Goal: Task Accomplishment & Management: Use online tool/utility

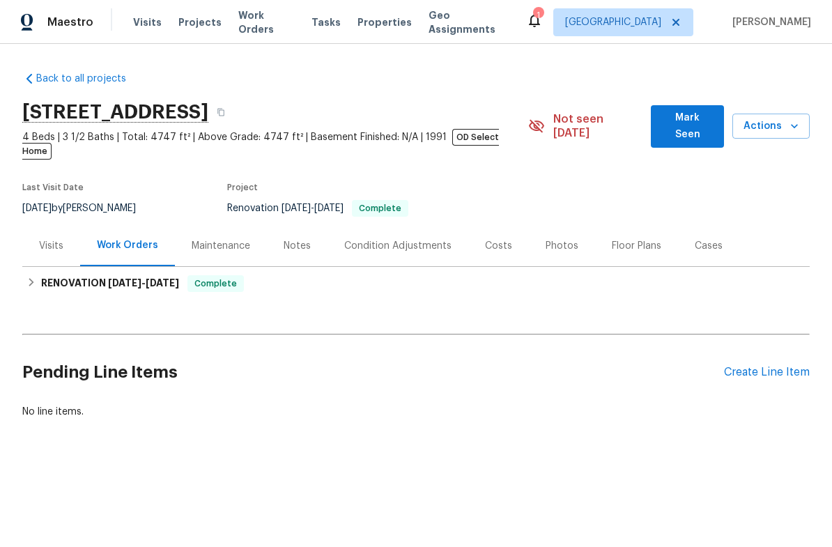
click at [148, 24] on span "Visits" at bounding box center [147, 22] width 29 height 14
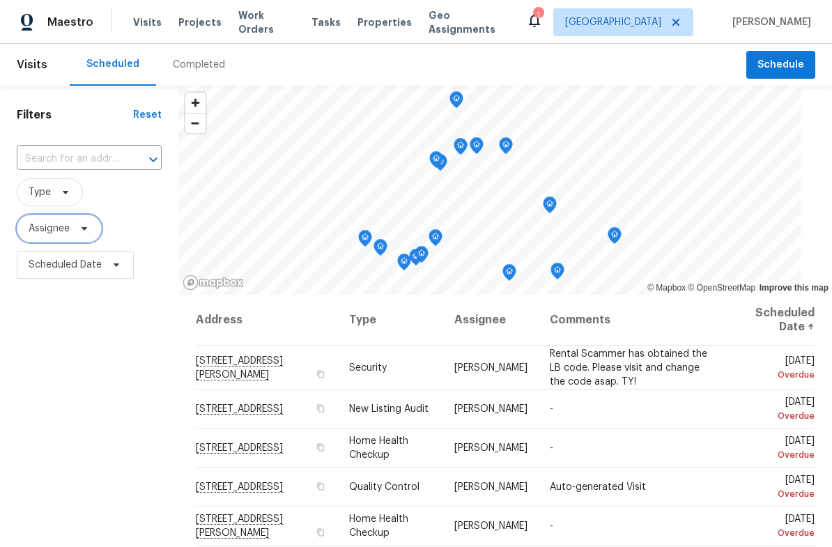
click at [45, 229] on span "Assignee" at bounding box center [49, 229] width 41 height 14
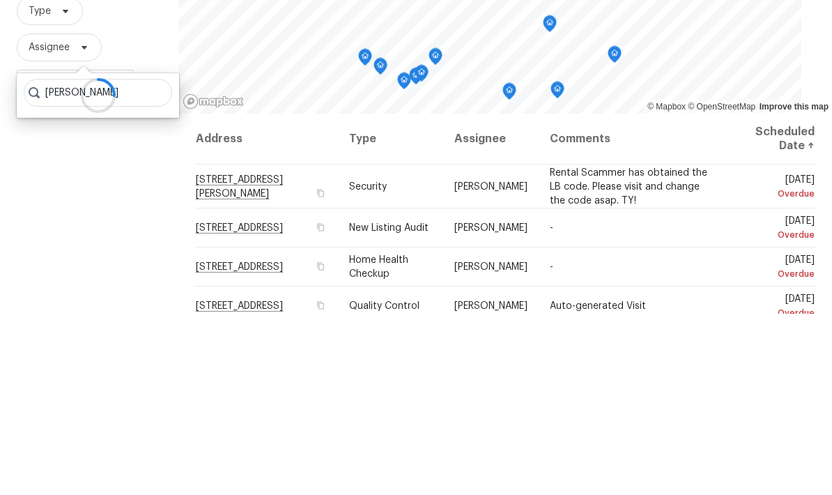
scroll to position [56, 0]
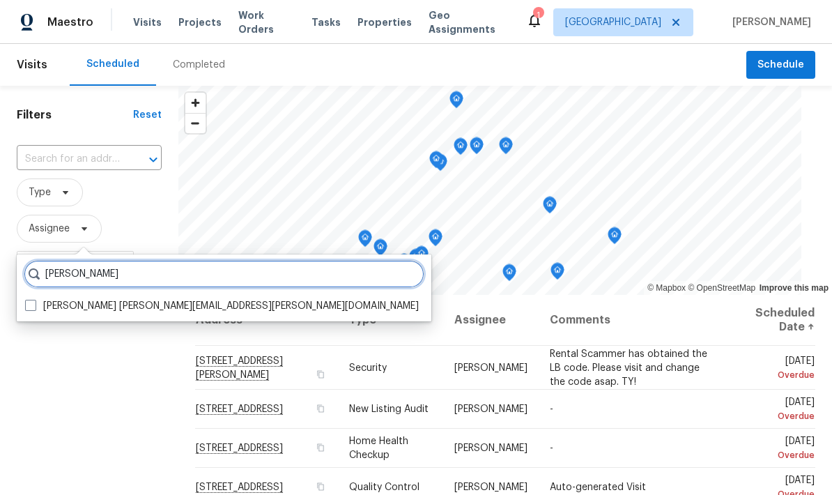
type input "Navid ranjbar"
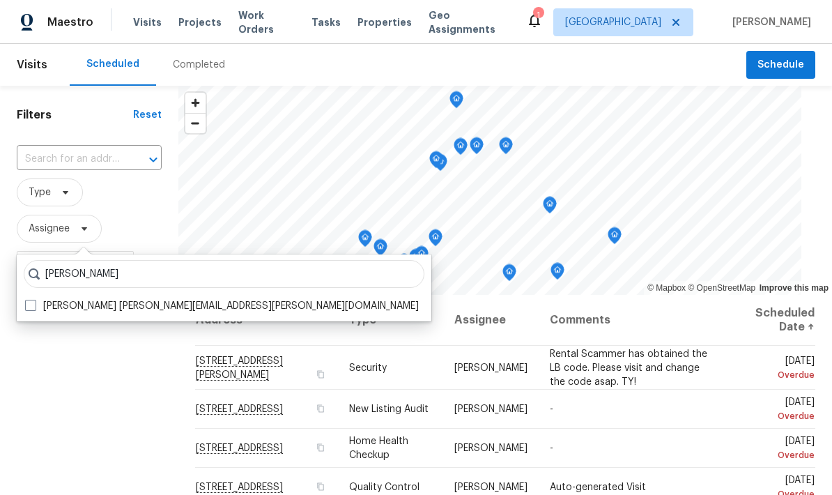
click at [33, 300] on span at bounding box center [30, 305] width 11 height 11
click at [33, 299] on input "Navid Ranjbar navid.ranjbar@opendoor.com" at bounding box center [29, 303] width 9 height 9
checkbox input "true"
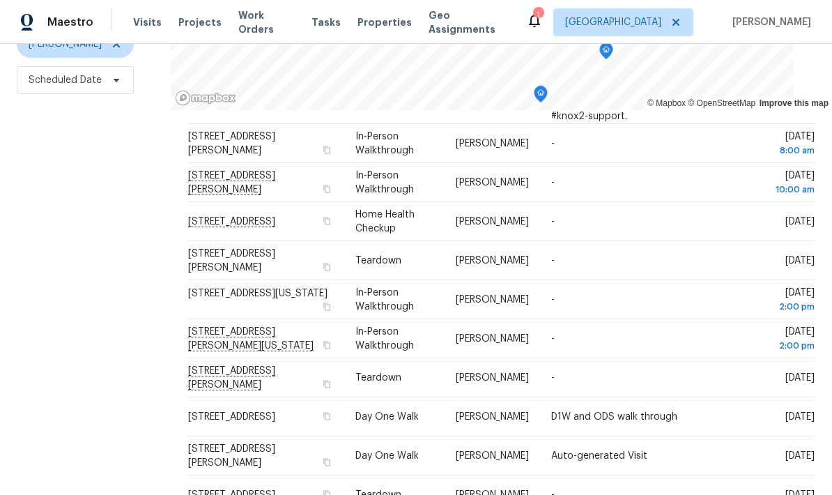
scroll to position [1, 0]
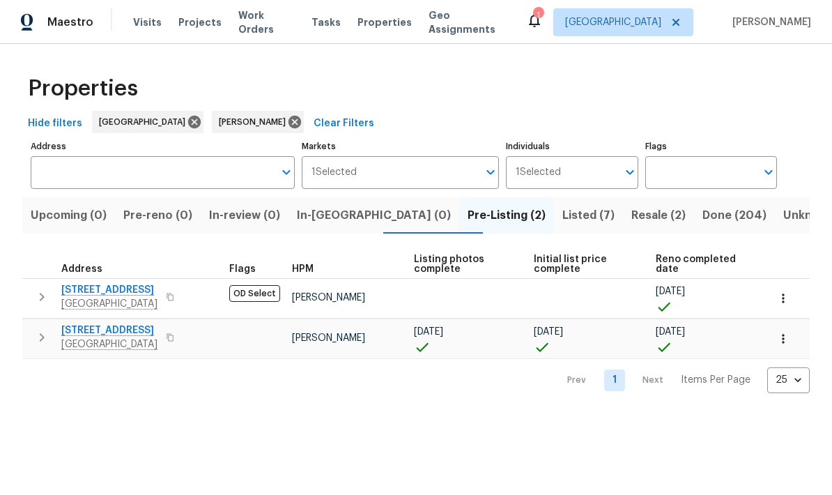
click at [543, 21] on icon at bounding box center [534, 20] width 17 height 17
